Goal: Check status: Verify the current state of an ongoing process or item

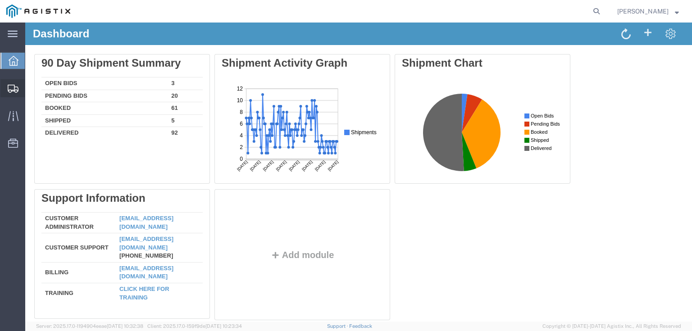
click at [14, 91] on icon at bounding box center [13, 89] width 11 height 8
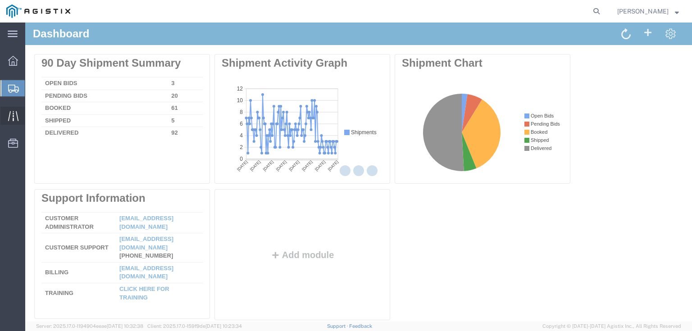
click at [17, 114] on icon at bounding box center [13, 116] width 10 height 10
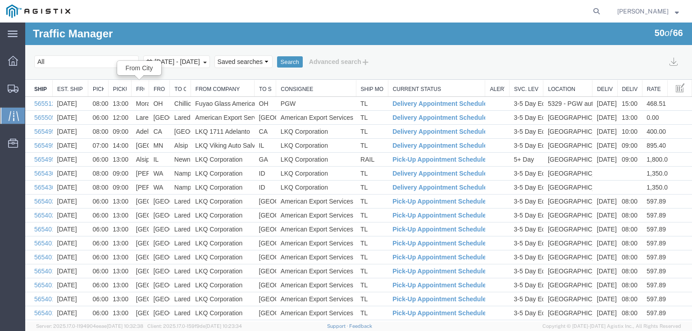
drag, startPoint x: 127, startPoint y: 87, endPoint x: 137, endPoint y: 88, distance: 10.9
drag, startPoint x: 108, startPoint y: 87, endPoint x: 115, endPoint y: 87, distance: 7.7
drag, startPoint x: 148, startPoint y: 87, endPoint x: 173, endPoint y: 89, distance: 24.9
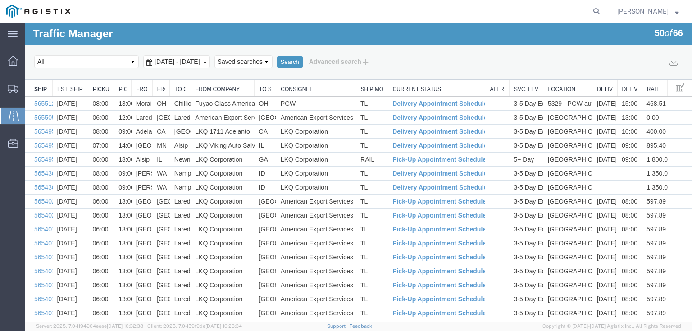
drag, startPoint x: 168, startPoint y: 88, endPoint x: 194, endPoint y: 91, distance: 26.2
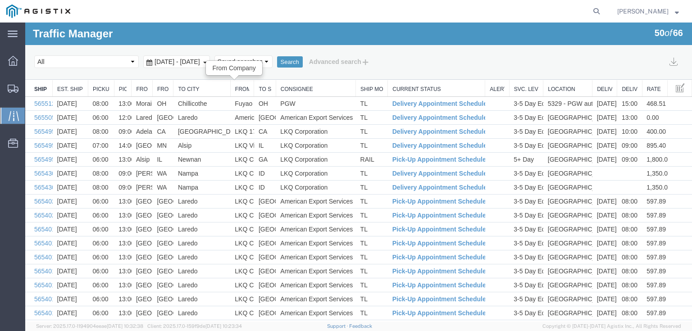
drag, startPoint x: 194, startPoint y: 89, endPoint x: 234, endPoint y: 90, distance: 39.7
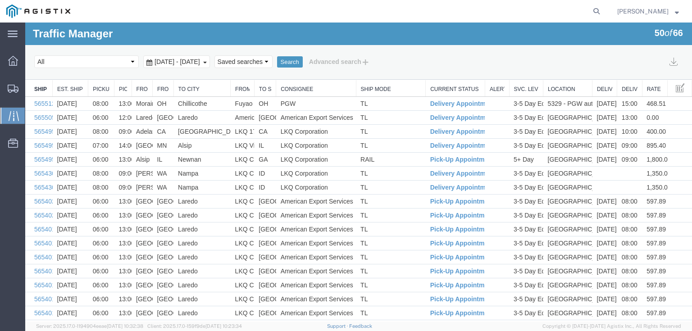
drag, startPoint x: 386, startPoint y: 88, endPoint x: 430, endPoint y: 88, distance: 44.6
drag, startPoint x: 354, startPoint y: 87, endPoint x: 403, endPoint y: 89, distance: 49.6
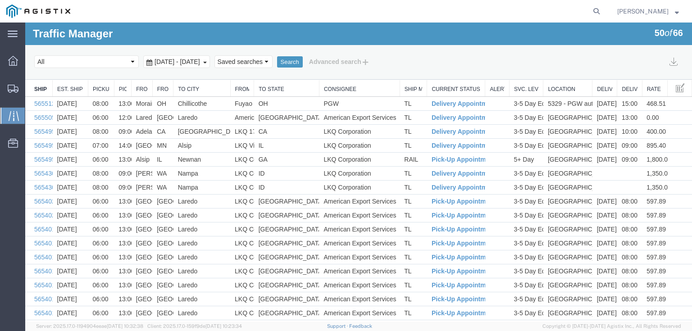
drag, startPoint x: 276, startPoint y: 90, endPoint x: 323, endPoint y: 91, distance: 46.9
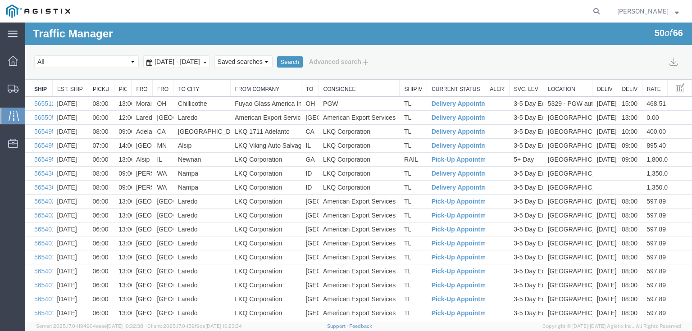
drag, startPoint x: 253, startPoint y: 90, endPoint x: 310, endPoint y: 87, distance: 57.3
drag, startPoint x: 150, startPoint y: 89, endPoint x: 159, endPoint y: 87, distance: 9.1
drag, startPoint x: 298, startPoint y: 88, endPoint x: 287, endPoint y: 90, distance: 10.5
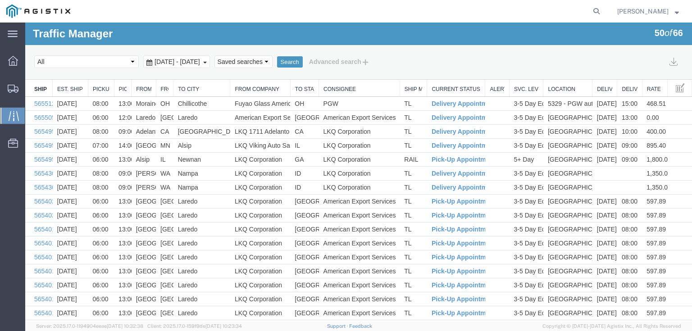
click at [192, 59] on span "[DATE] - [DATE]" at bounding box center [177, 61] width 50 height 7
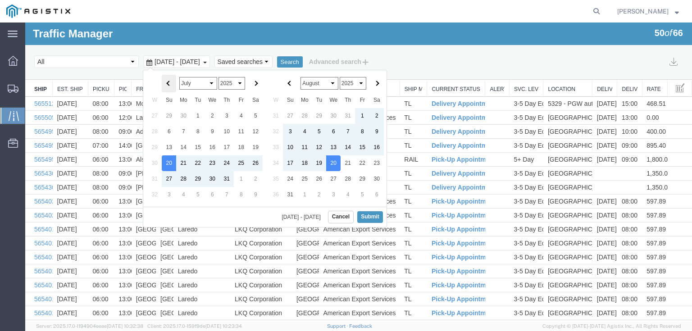
click at [169, 79] on th at bounding box center [169, 84] width 14 height 18
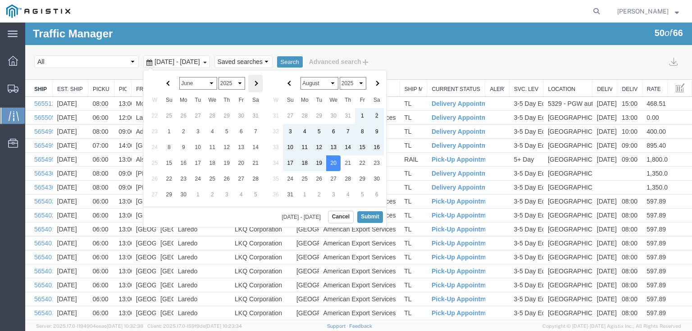
click at [254, 80] on th at bounding box center [255, 84] width 14 height 18
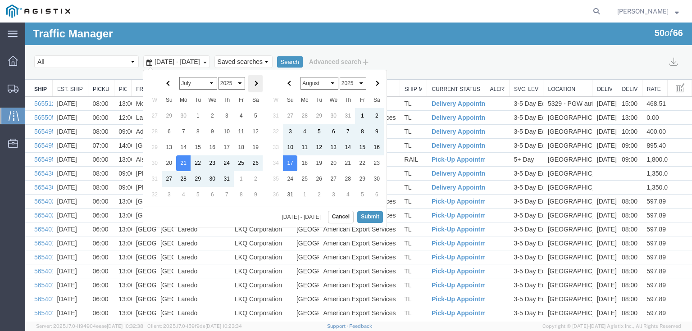
click at [257, 82] on span at bounding box center [255, 83] width 5 height 5
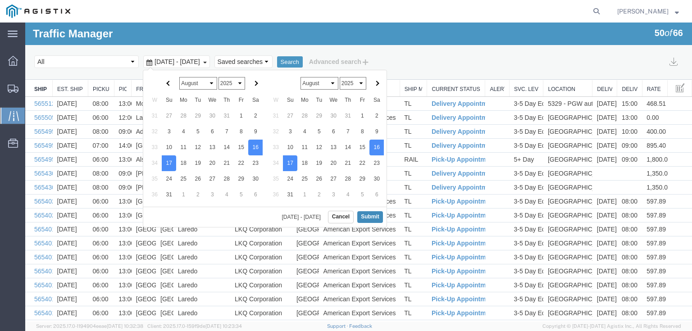
click at [369, 219] on button "Submit" at bounding box center [370, 216] width 26 height 11
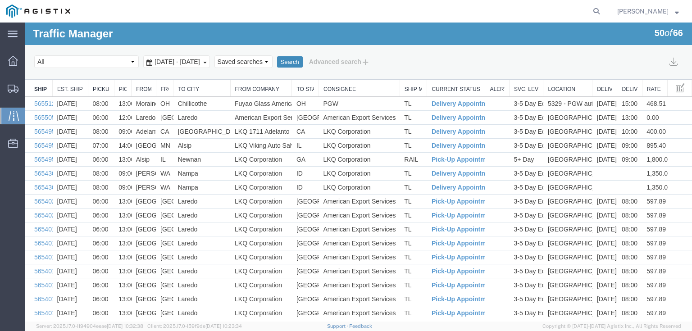
click at [303, 57] on button "Search" at bounding box center [290, 62] width 26 height 12
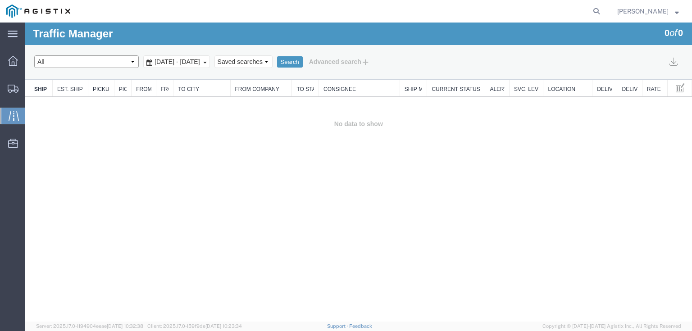
click at [126, 63] on select "Select status [No transit records] All Arrival Notice Available Arrival Notice …" at bounding box center [86, 61] width 105 height 13
click at [239, 71] on div "Search Select status [No transit records] All Arrival Notice Available Arrival …" at bounding box center [358, 62] width 667 height 35
click at [273, 60] on select "Saved searches" at bounding box center [243, 61] width 58 height 13
click at [202, 60] on span "[DATE] - [DATE]" at bounding box center [177, 61] width 50 height 7
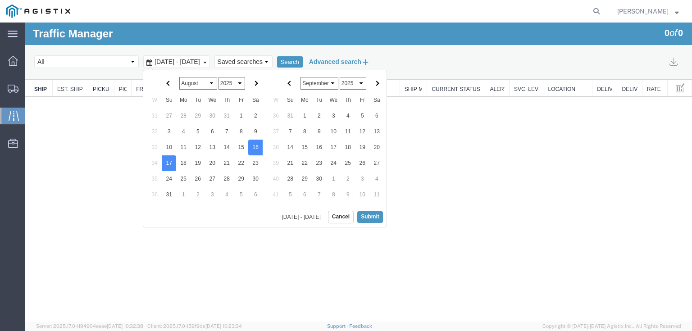
click at [376, 54] on button "Advanced search" at bounding box center [339, 61] width 73 height 15
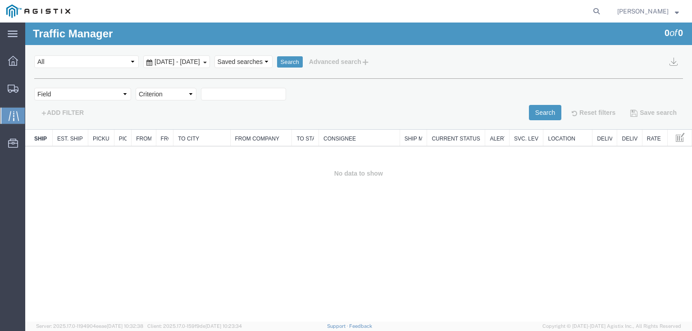
click at [665, 100] on div "Field Account Account Carrier Identifier Assign To Broker Name Carrier Name Con…" at bounding box center [358, 96] width 649 height 17
